Goal: Task Accomplishment & Management: Manage account settings

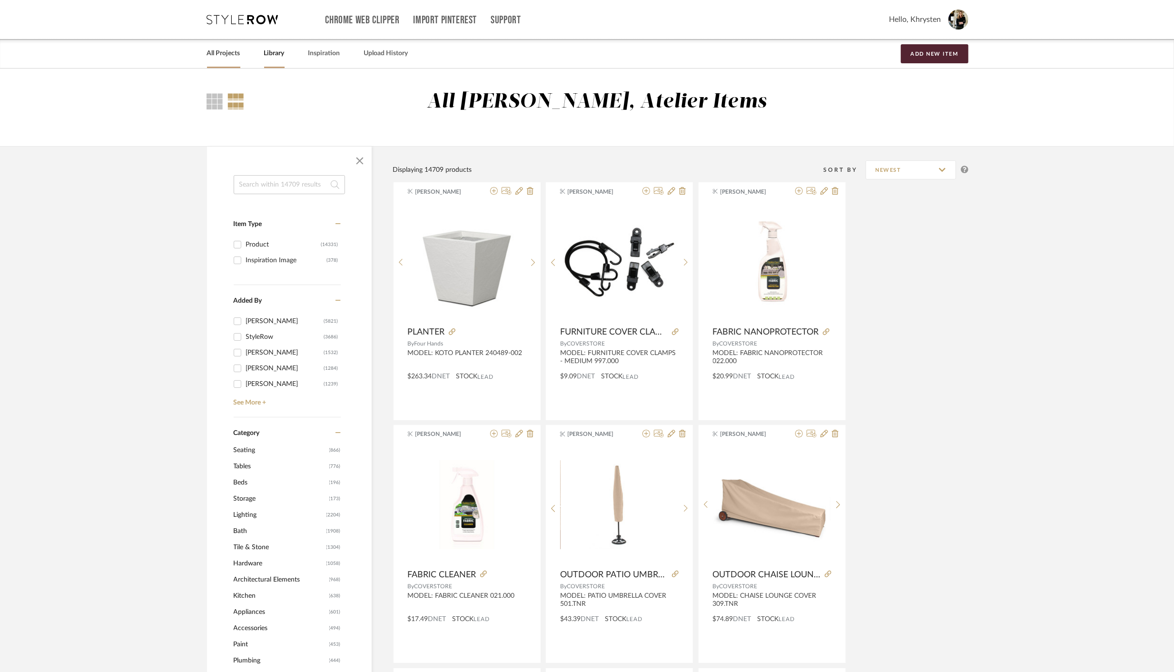
click at [220, 54] on link "All Projects" at bounding box center [223, 53] width 33 height 13
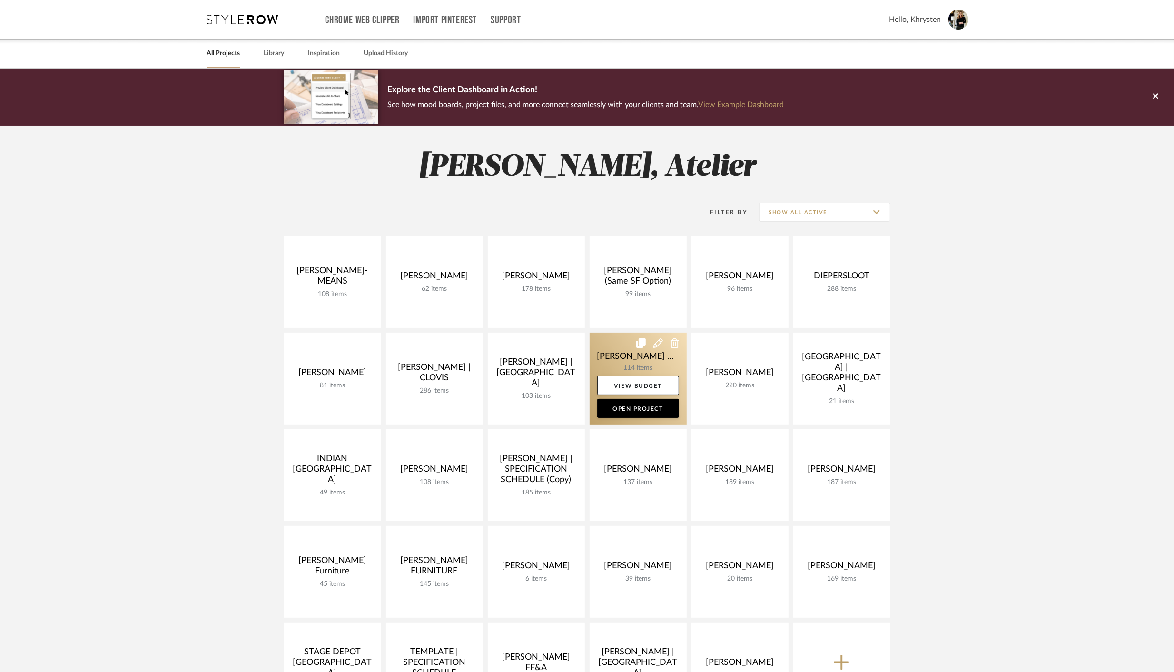
click at [644, 356] on link at bounding box center [637, 379] width 97 height 92
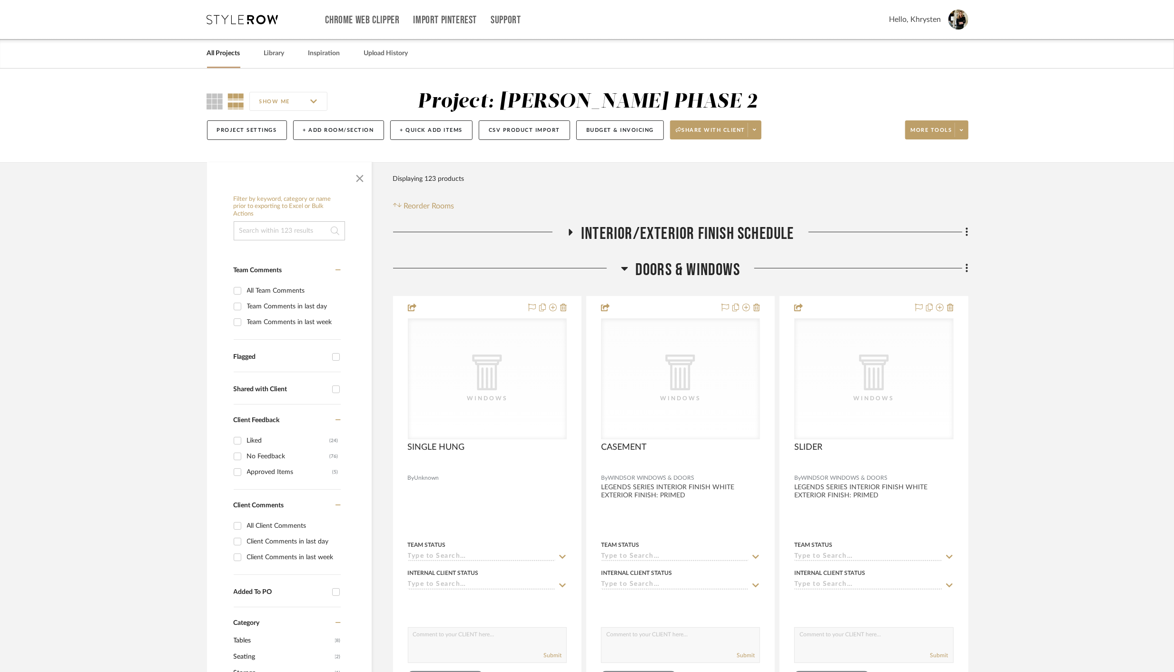
click at [627, 267] on icon at bounding box center [624, 269] width 7 height 4
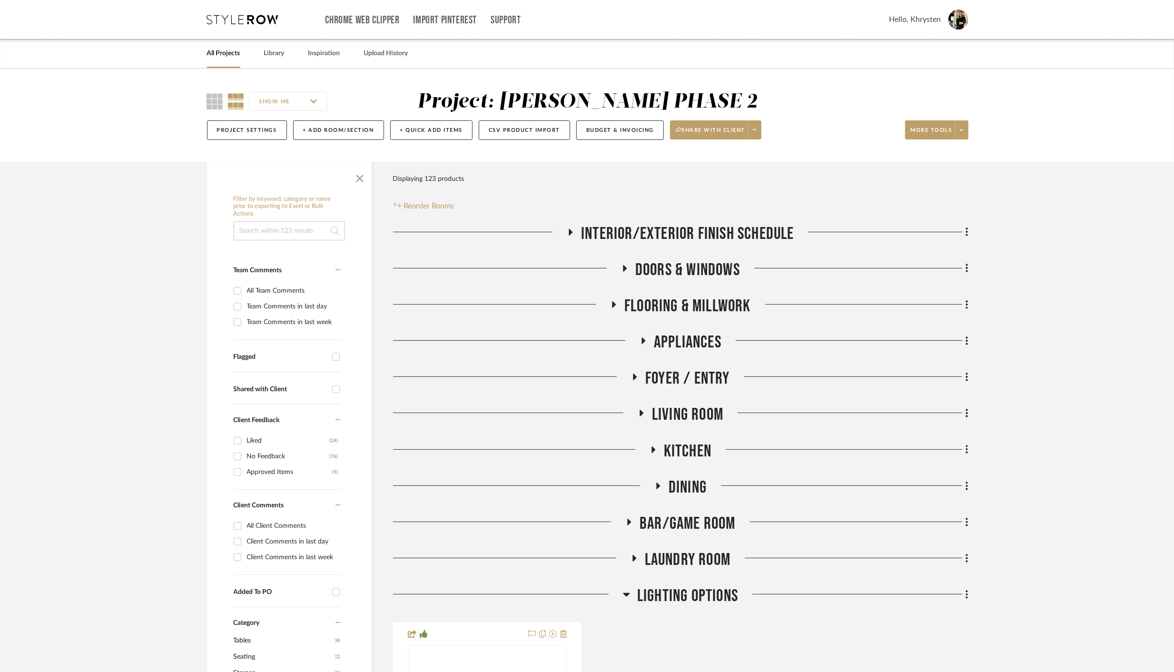
click at [655, 449] on icon at bounding box center [652, 449] width 11 height 7
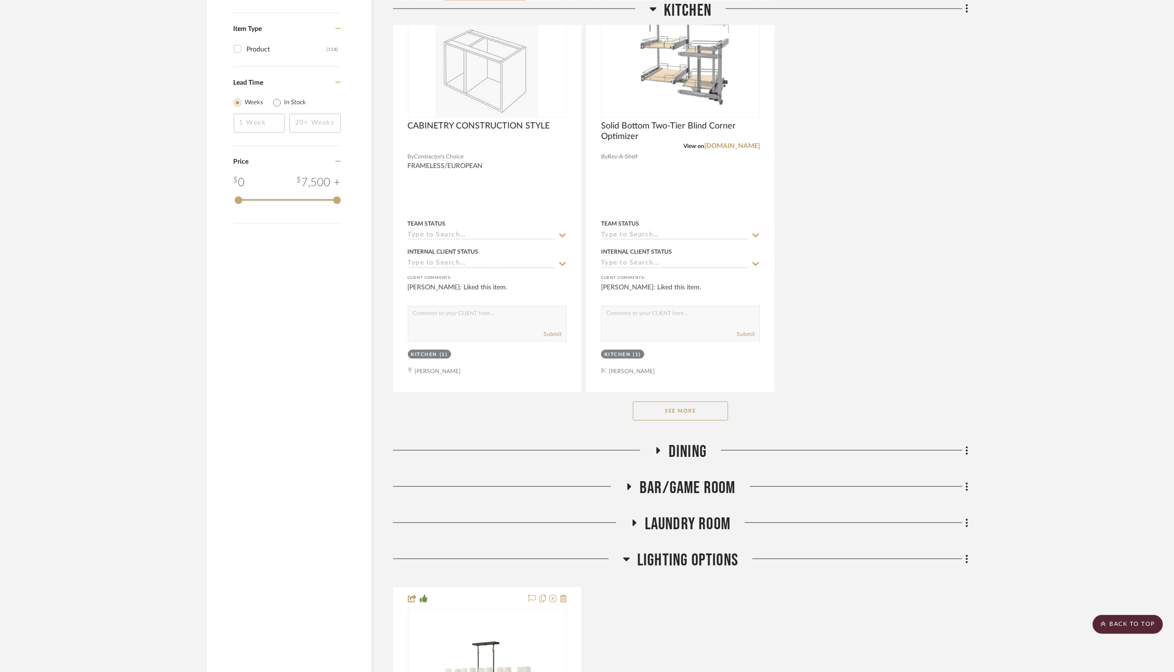
scroll to position [1364, 0]
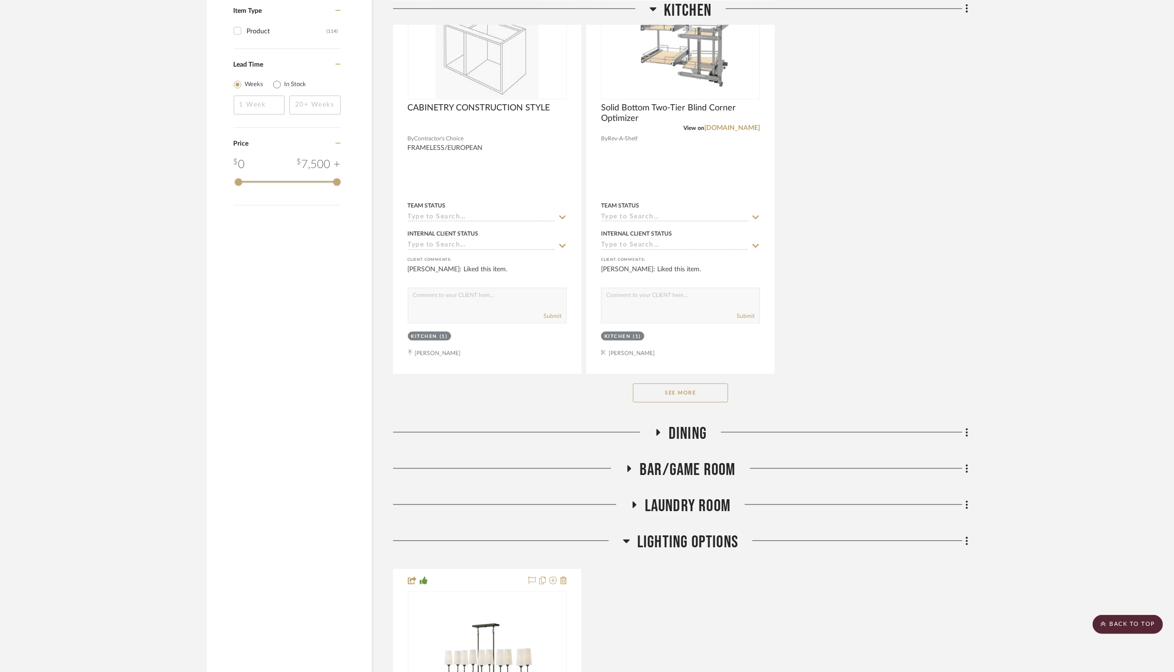
click at [662, 393] on button "See More" at bounding box center [680, 392] width 95 height 19
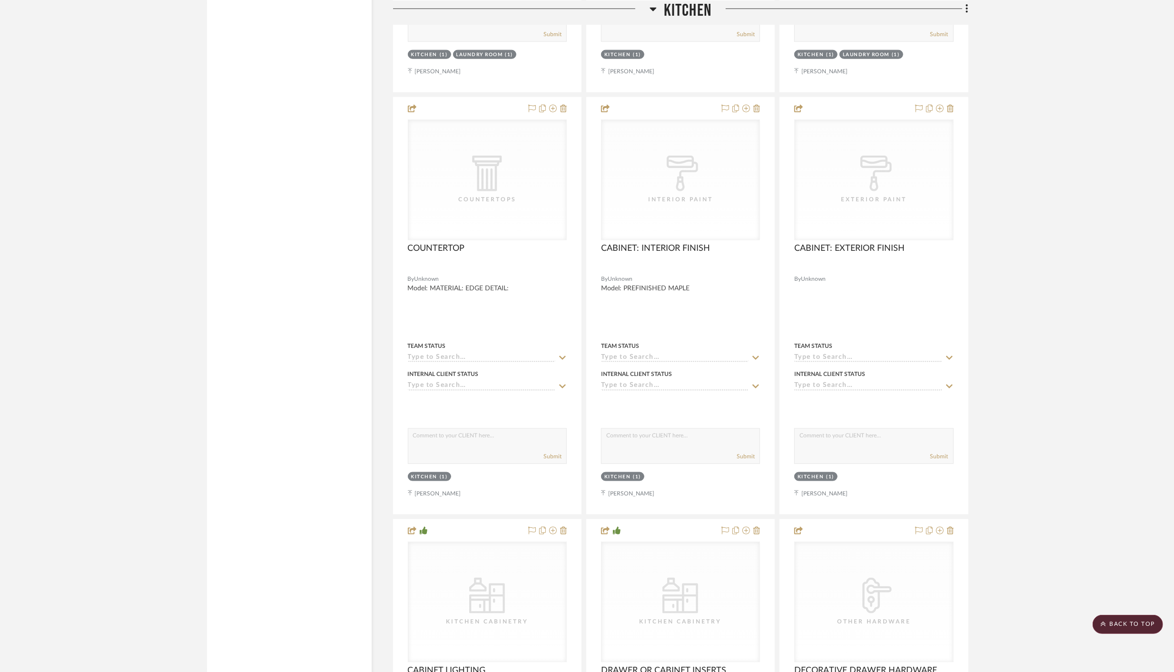
scroll to position [4589, 0]
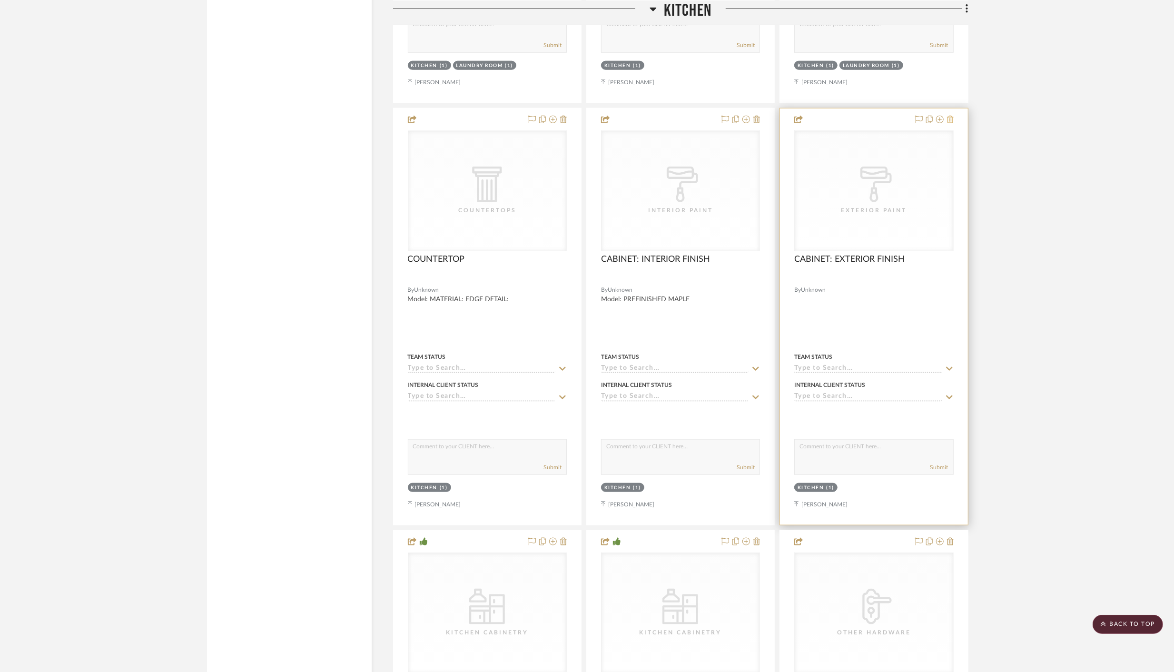
click at [951, 116] on icon at bounding box center [950, 120] width 7 height 8
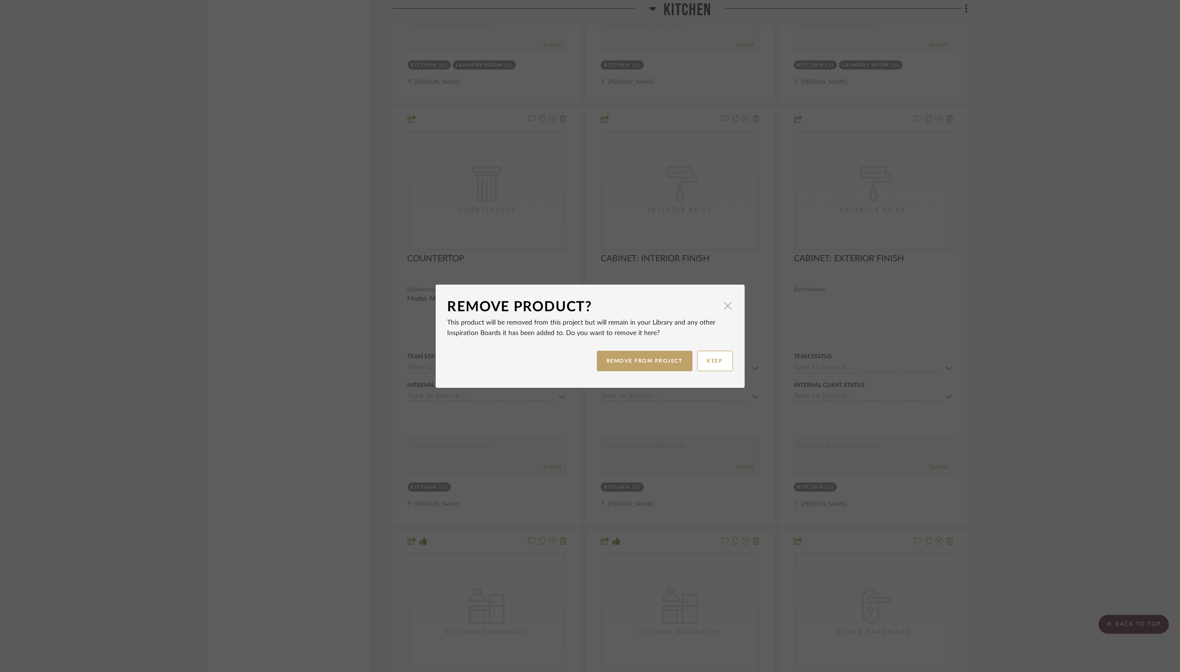
click at [722, 308] on span "button" at bounding box center [728, 305] width 19 height 19
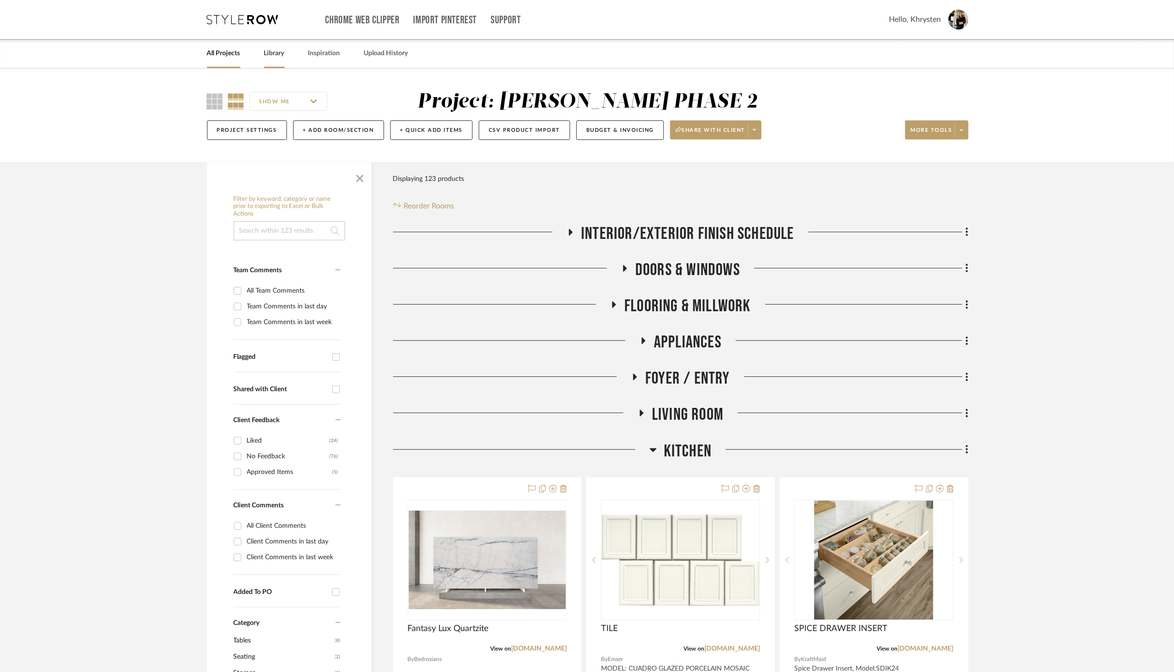
click at [276, 52] on link "Library" at bounding box center [274, 53] width 20 height 13
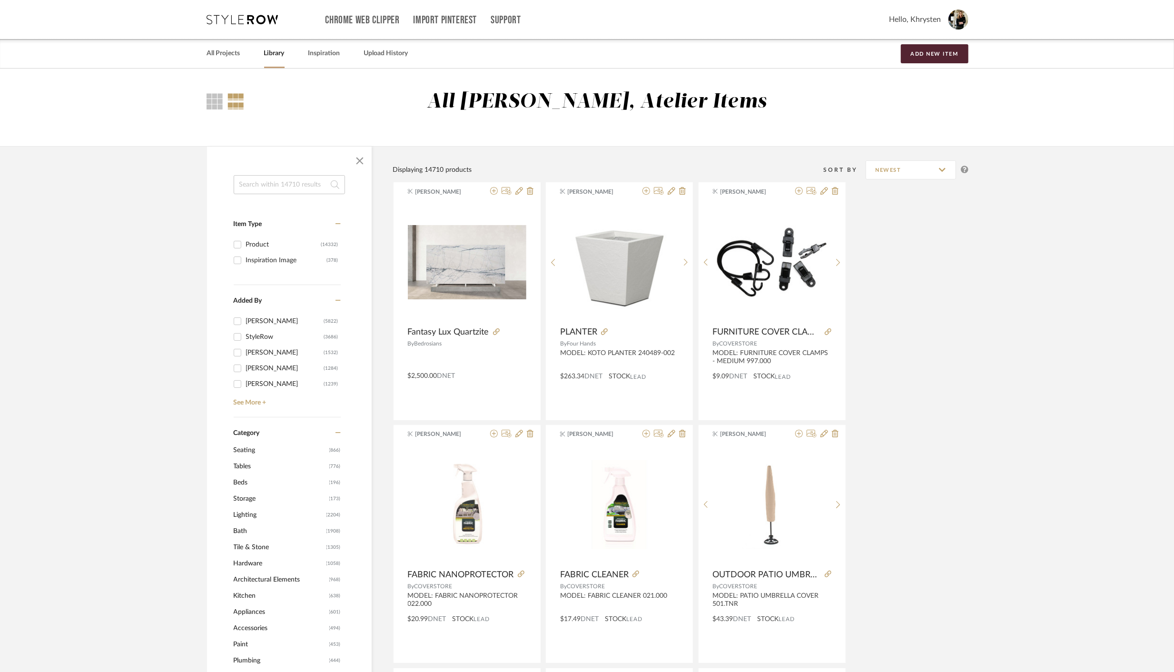
click at [291, 185] on input at bounding box center [289, 184] width 111 height 19
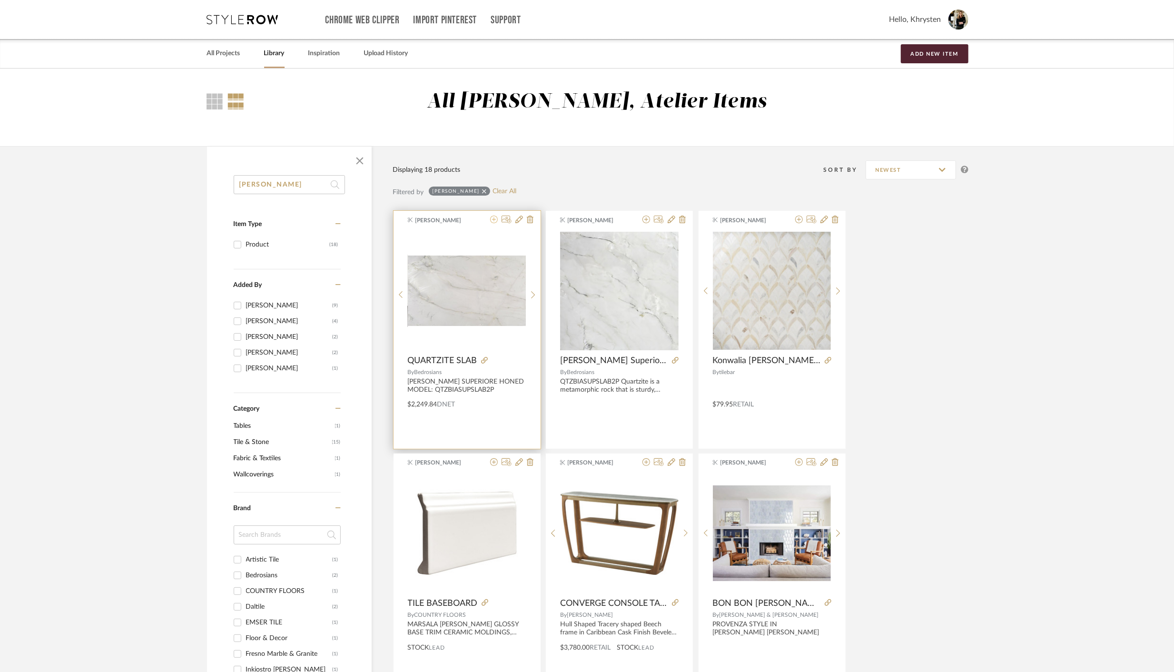
click at [496, 222] on icon at bounding box center [494, 220] width 8 height 8
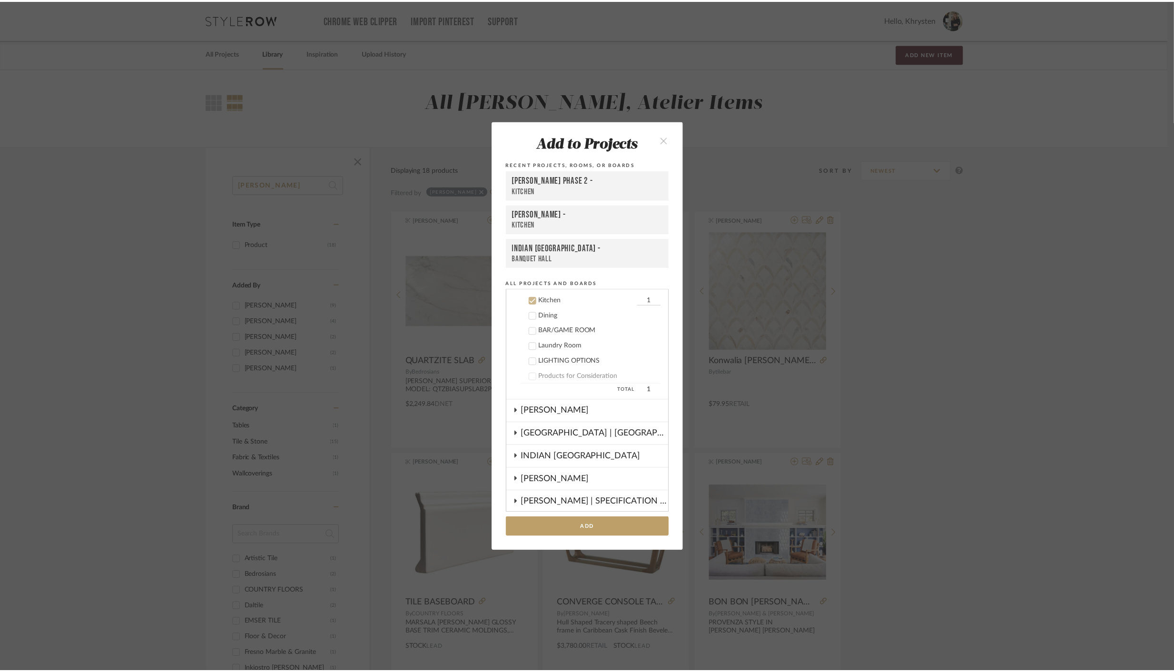
scroll to position [335, 0]
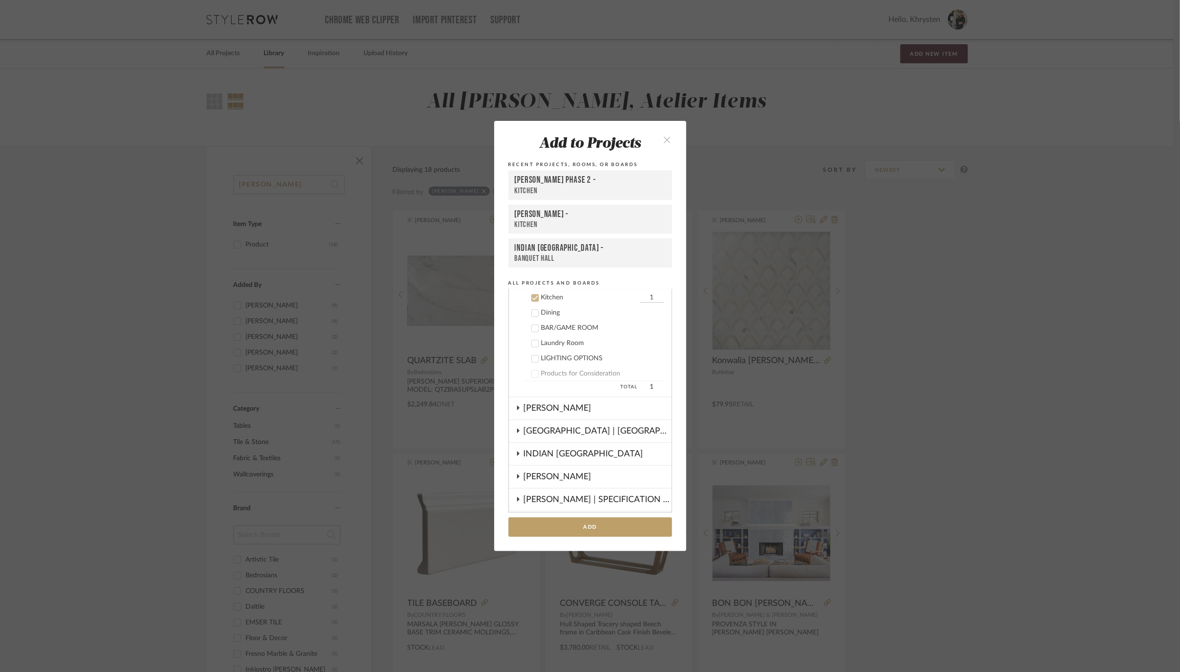
click at [533, 186] on div "Kitchen" at bounding box center [590, 191] width 151 height 10
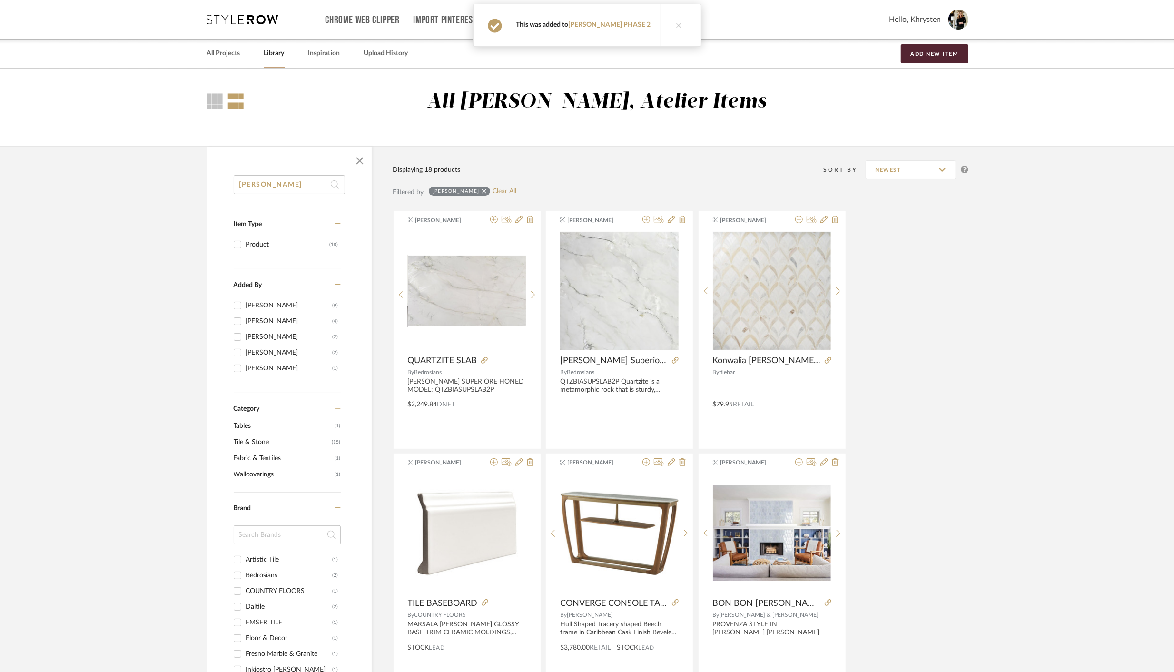
click at [271, 186] on input "[PERSON_NAME]" at bounding box center [289, 184] width 111 height 19
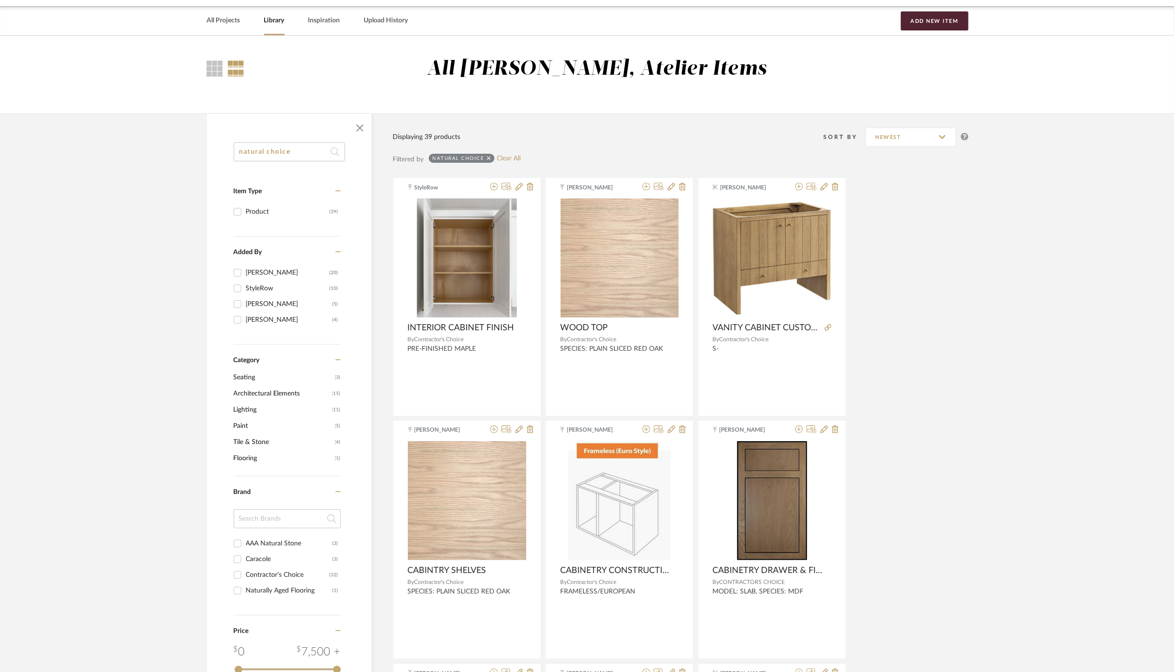
scroll to position [40, 0]
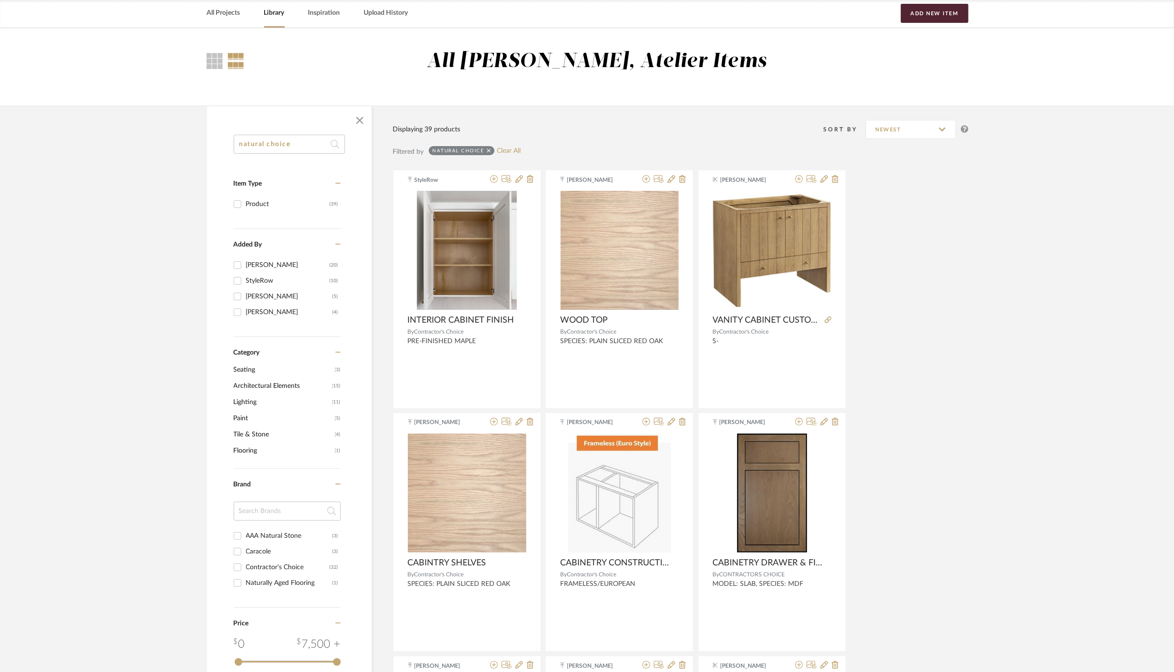
click at [283, 145] on input "natural choice" at bounding box center [289, 144] width 111 height 19
type input "natural choice"
click at [223, 17] on link "All Projects" at bounding box center [223, 13] width 33 height 13
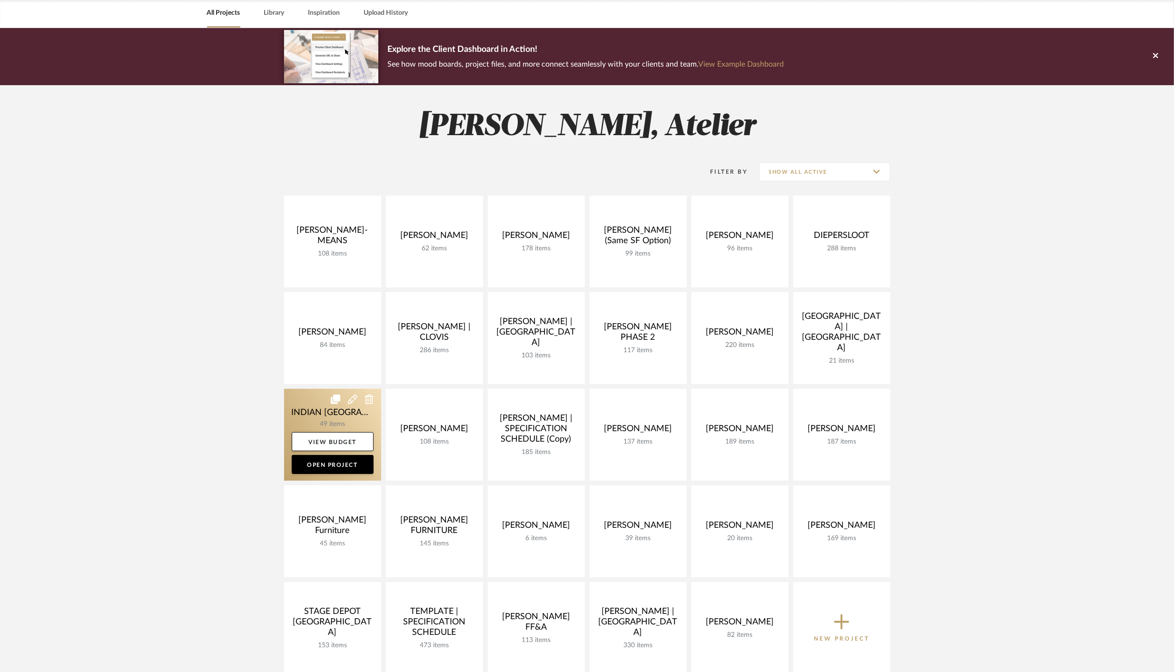
click at [326, 411] on link at bounding box center [332, 435] width 97 height 92
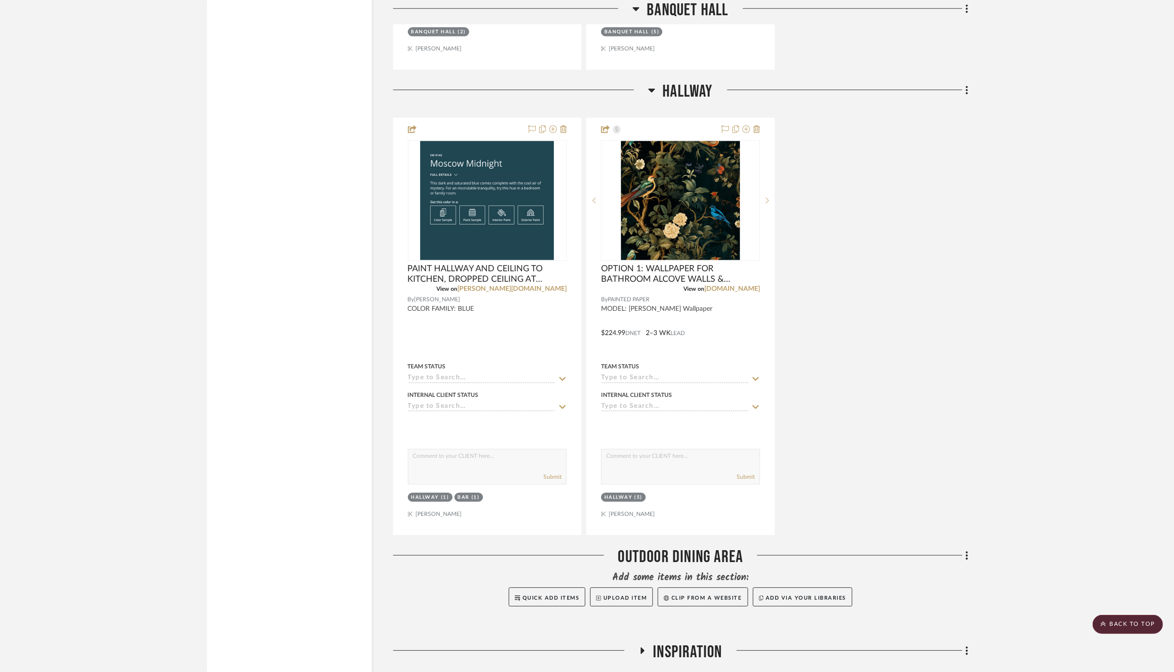
scroll to position [2431, 0]
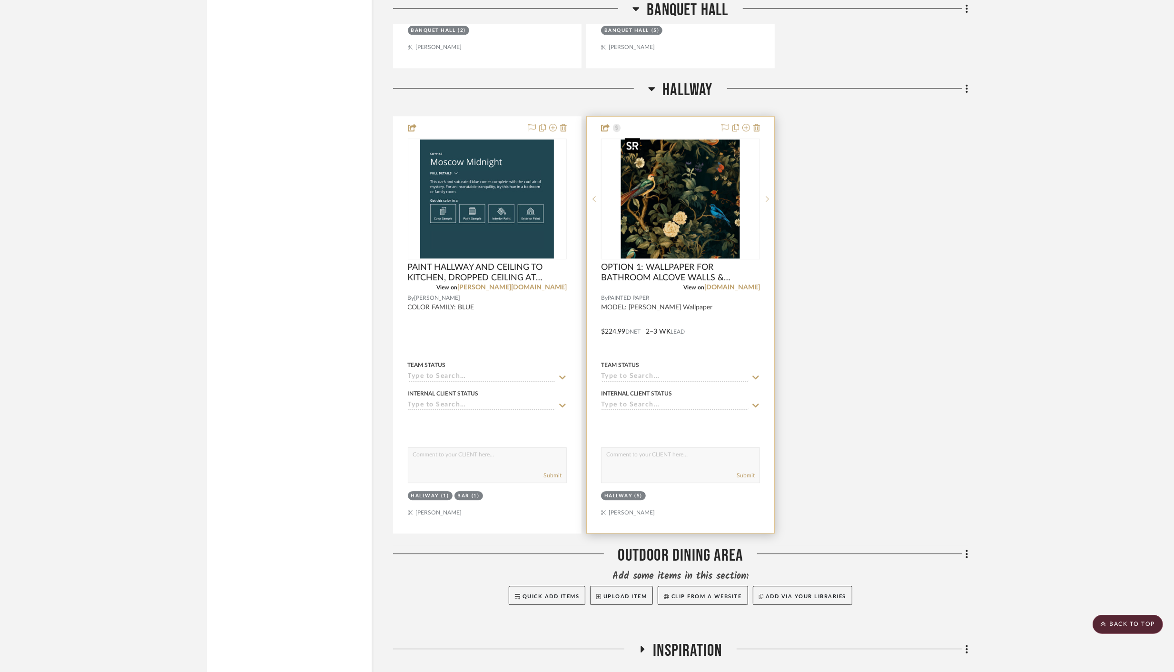
click at [676, 211] on img "0" at bounding box center [680, 198] width 119 height 119
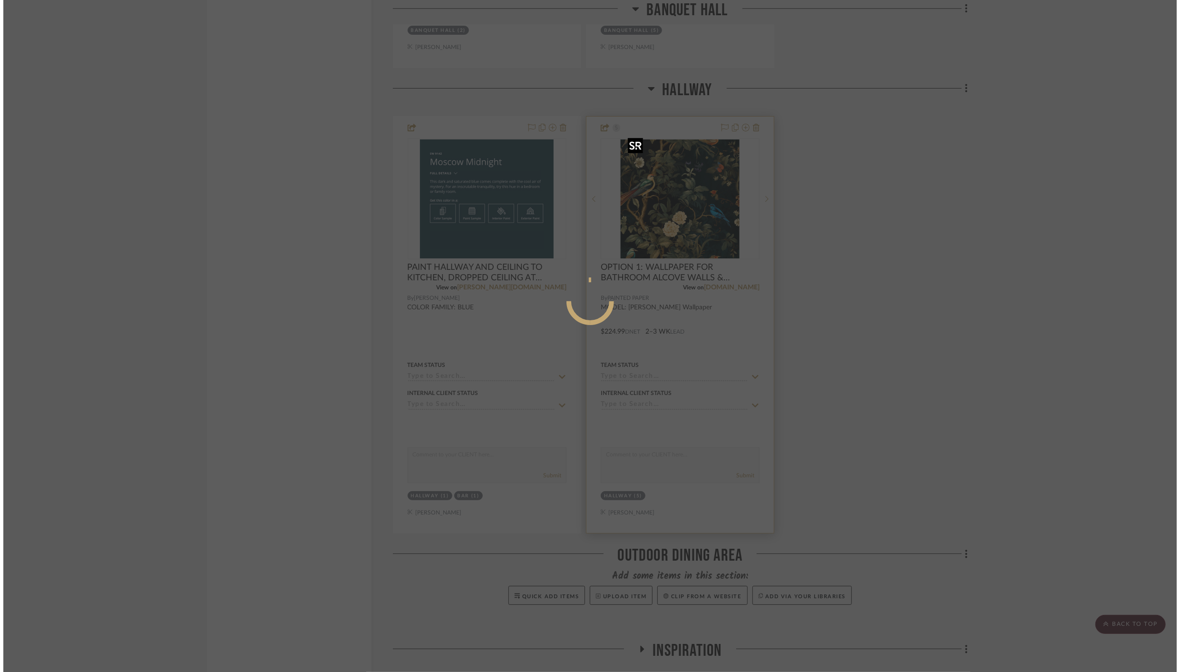
scroll to position [0, 0]
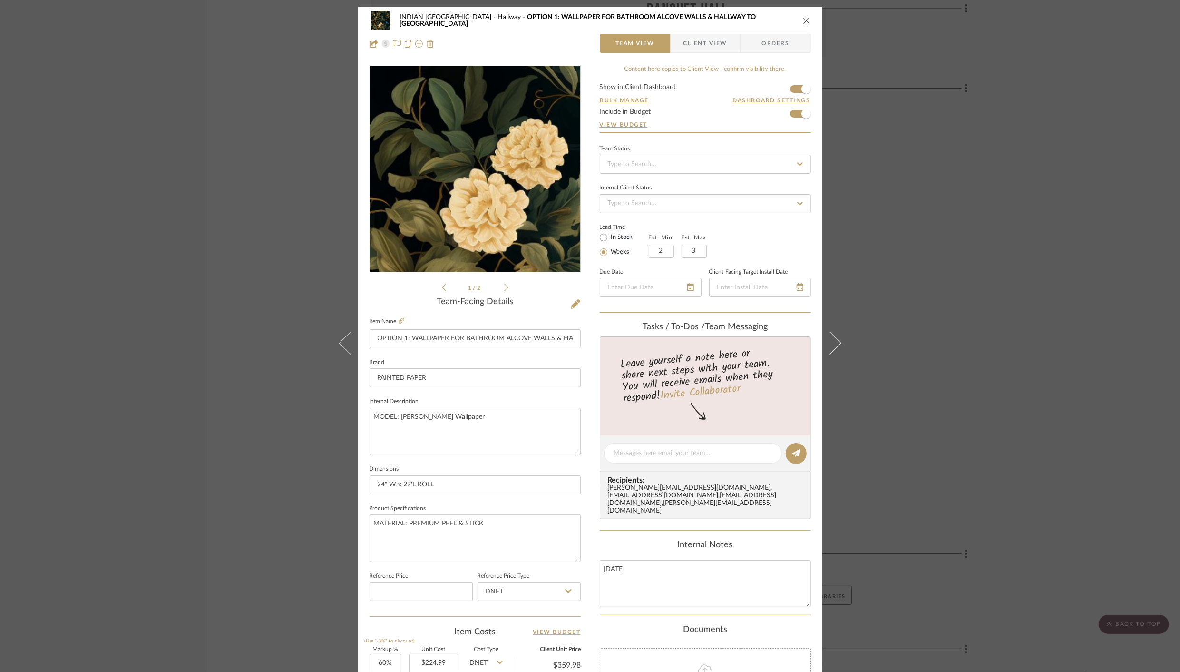
click at [453, 206] on img "0" at bounding box center [475, 169] width 206 height 206
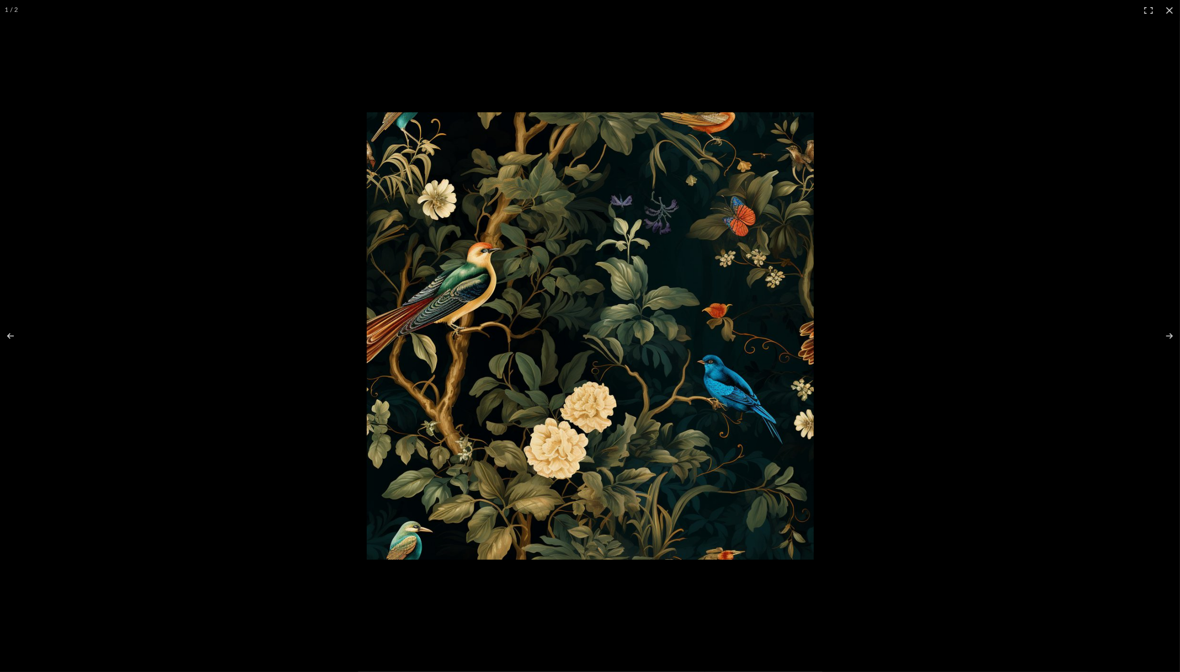
click at [453, 206] on img at bounding box center [590, 335] width 447 height 447
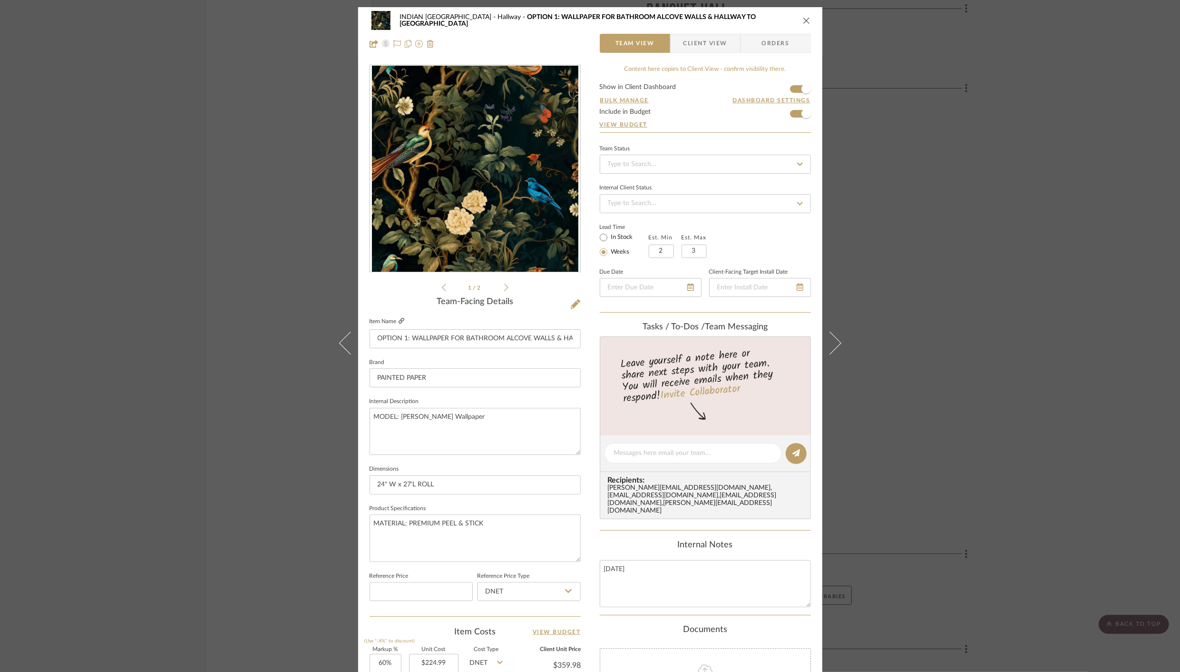
click at [399, 321] on icon at bounding box center [402, 321] width 6 height 6
